Goal: Transaction & Acquisition: Purchase product/service

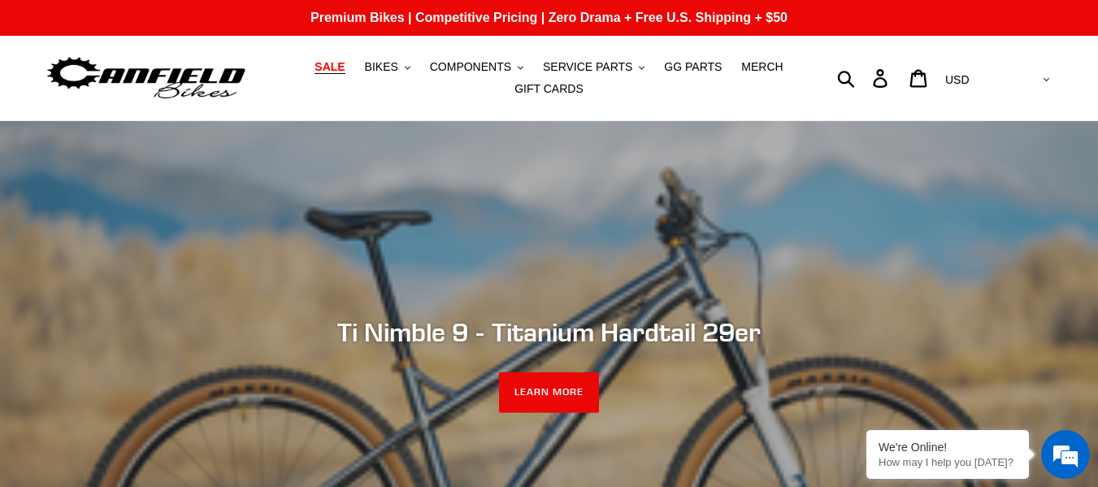
click at [340, 69] on span "SALE" at bounding box center [329, 67] width 30 height 14
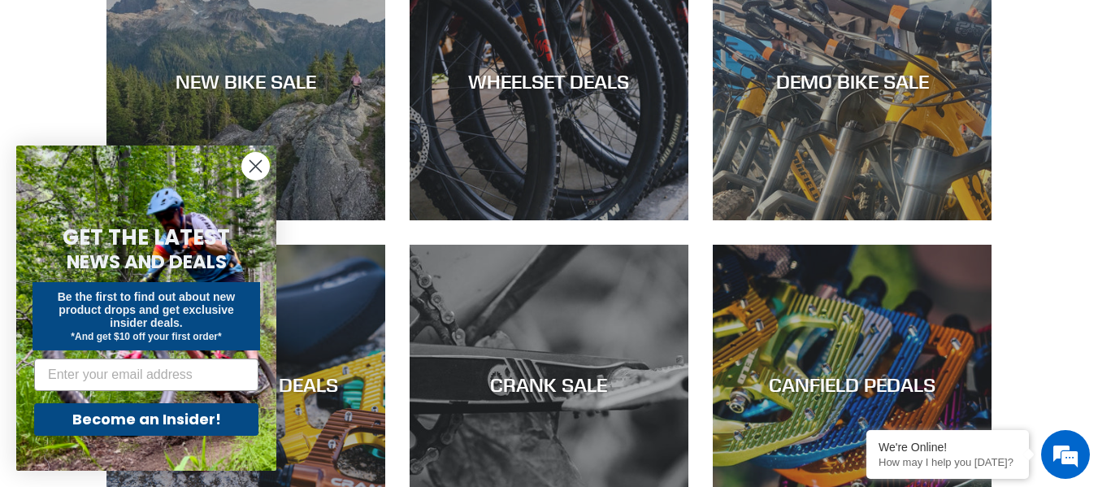
scroll to position [598, 0]
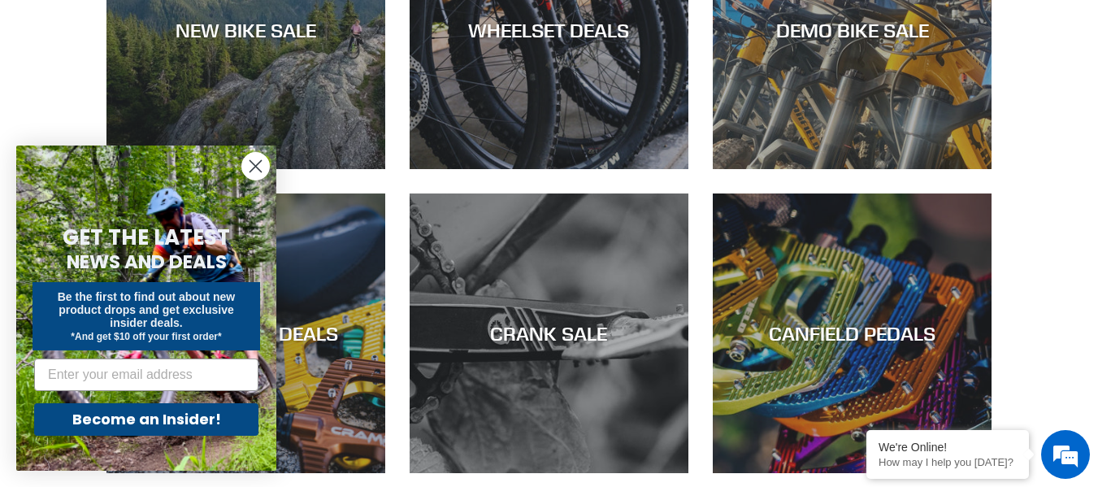
click at [250, 177] on circle "Close dialog" at bounding box center [255, 166] width 27 height 27
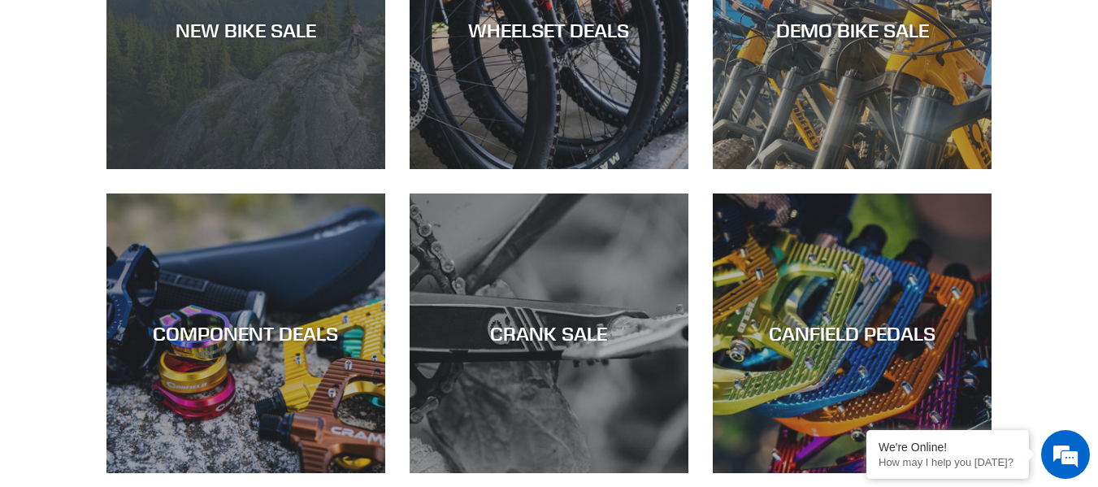
click at [266, 169] on div "NEW BIKE SALE" at bounding box center [245, 169] width 279 height 0
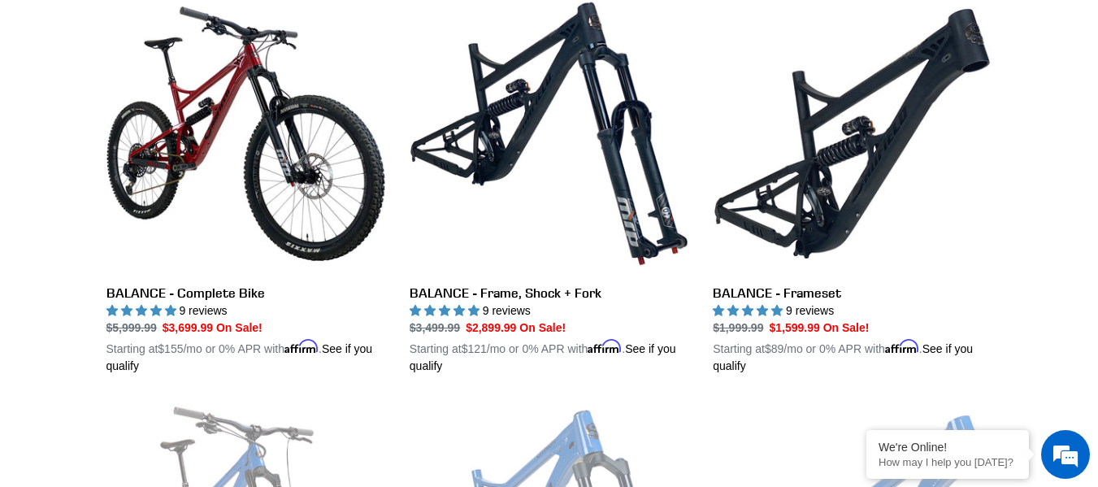
scroll to position [1723, 0]
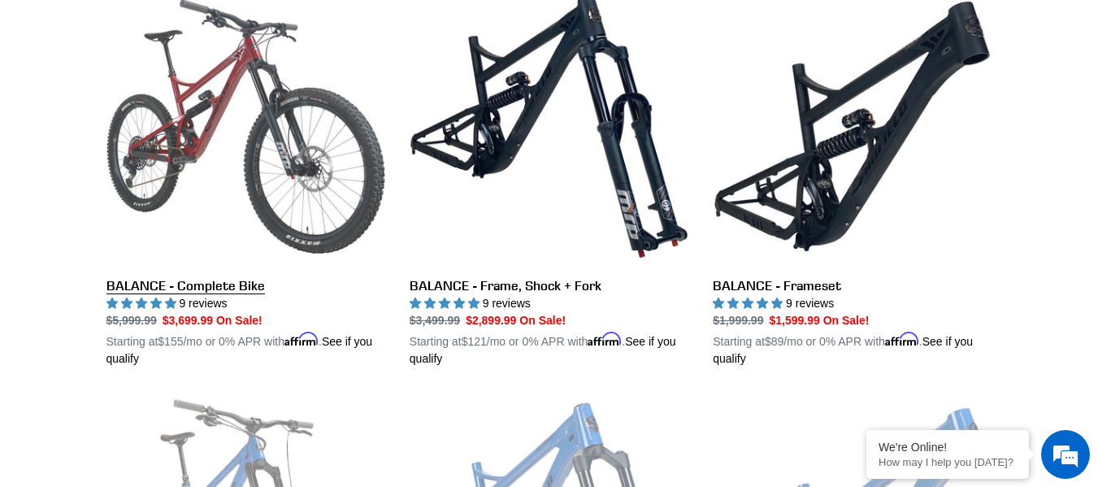
click at [163, 154] on link "BALANCE - Complete Bike" at bounding box center [245, 177] width 279 height 380
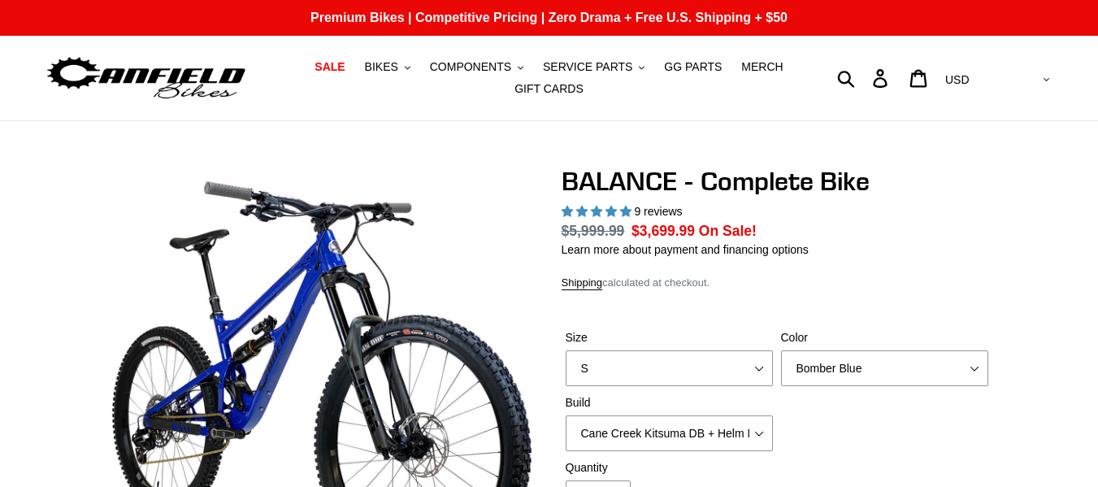
select select "highest-rating"
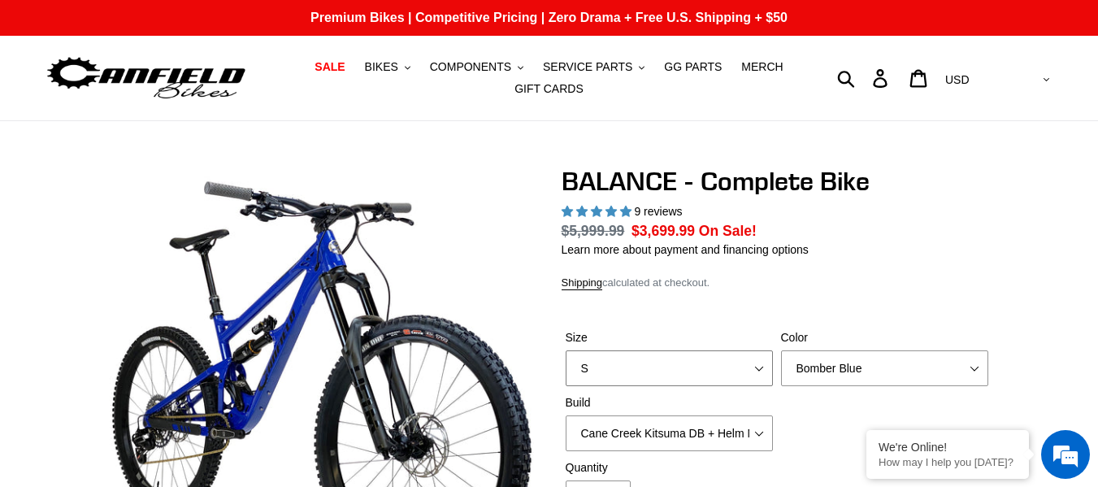
click at [587, 375] on select "S M L XL" at bounding box center [668, 368] width 207 height 36
select select "M"
click at [565, 350] on select "S M L XL" at bounding box center [668, 368] width 207 height 36
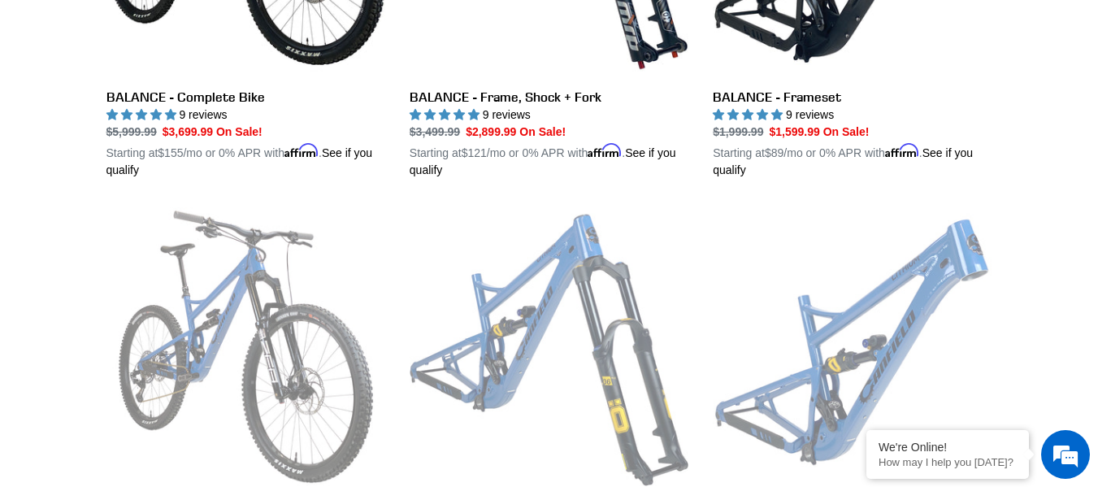
scroll to position [1950, 0]
